Goal: Transaction & Acquisition: Book appointment/travel/reservation

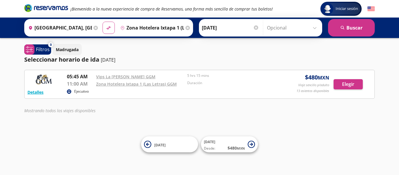
click at [121, 92] on div "Ejecutivo" at bounding box center [171, 91] width 208 height 7
click at [119, 86] on link "Zona Hotelera Ixtapa 1 (Las Letras) GGM" at bounding box center [136, 84] width 81 height 6
click at [351, 87] on button "Elegir" at bounding box center [347, 84] width 29 height 10
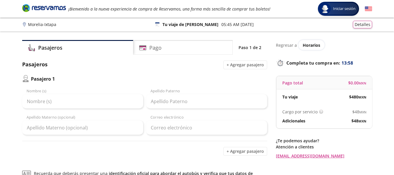
click at [257, 84] on div "Pasajero 1 Nombre (s) Apellido Paterno Apellido Materno (opcional) Correo elect…" at bounding box center [144, 105] width 245 height 60
click at [177, 49] on div "Pago" at bounding box center [183, 47] width 100 height 15
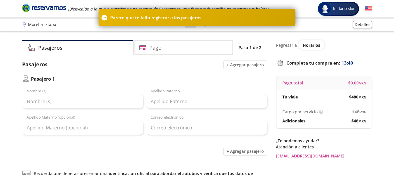
click at [193, 16] on p "Parece que te falta registrar a los pasajeros" at bounding box center [155, 17] width 91 height 7
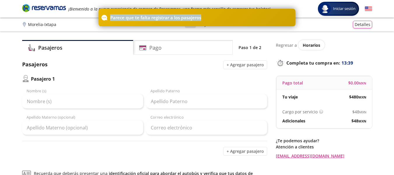
click at [193, 16] on p "Parece que te falta registrar a los pasajeros" at bounding box center [155, 17] width 91 height 7
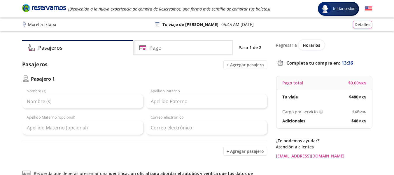
click at [145, 27] on div "Morelia - Ixtapa 126 Tu viaje de ida 05:45 AM [DATE] Detalles" at bounding box center [197, 25] width 350 height 8
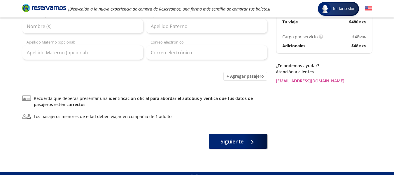
scroll to position [87, 0]
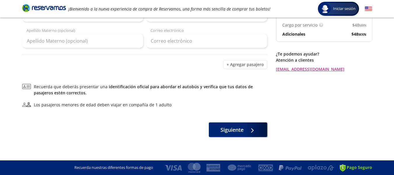
click at [136, 105] on div "Los pasajeros menores de edad deben viajar en compañía de 1 adulto" at bounding box center [103, 105] width 138 height 6
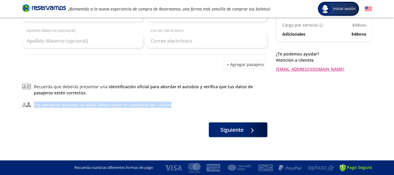
click at [136, 105] on div "Los pasajeros menores de edad deben viajar en compañía de 1 adulto" at bounding box center [103, 105] width 138 height 6
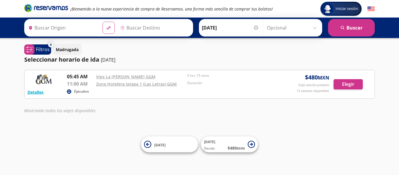
type input "[GEOGRAPHIC_DATA], [GEOGRAPHIC_DATA]"
type input "Zona Hotelera Ixtapa 1 (las Letras) Ggm , [GEOGRAPHIC_DATA]"
